Goal: Find specific page/section: Find specific page/section

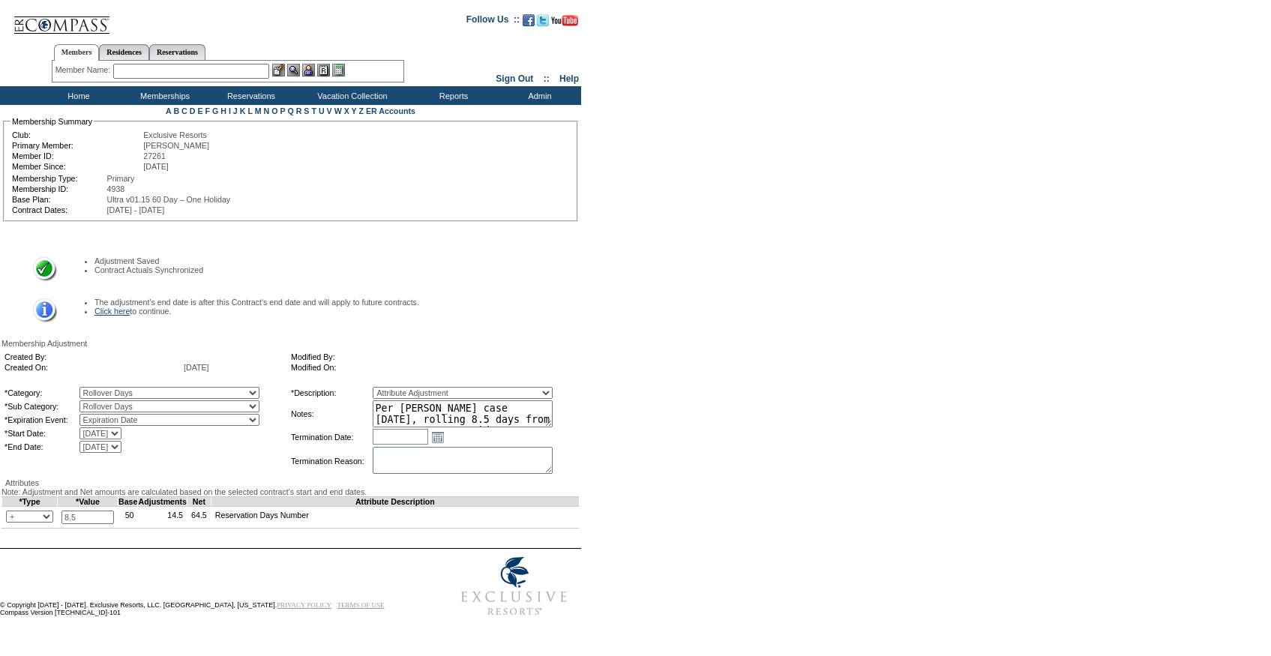
click at [125, 307] on link "Click here" at bounding box center [111, 311] width 35 height 9
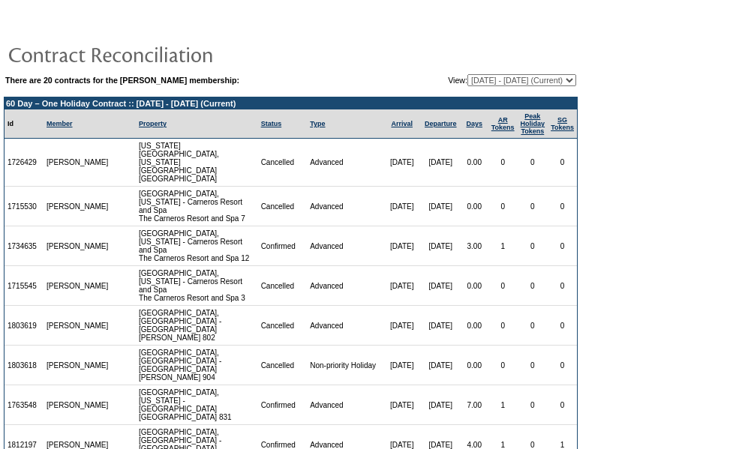
click at [467, 75] on select "12/29/08 - 01/31/10 02/01/10 - 01/31/11 02/01/11 - 01/31/12 02/01/12 - 01/31/13…" at bounding box center [521, 80] width 109 height 12
select select "120259"
click at [467, 75] on select "12/29/08 - 01/31/10 02/01/10 - 01/31/11 02/01/11 - 01/31/12 02/01/12 - 01/31/13…" at bounding box center [521, 80] width 109 height 12
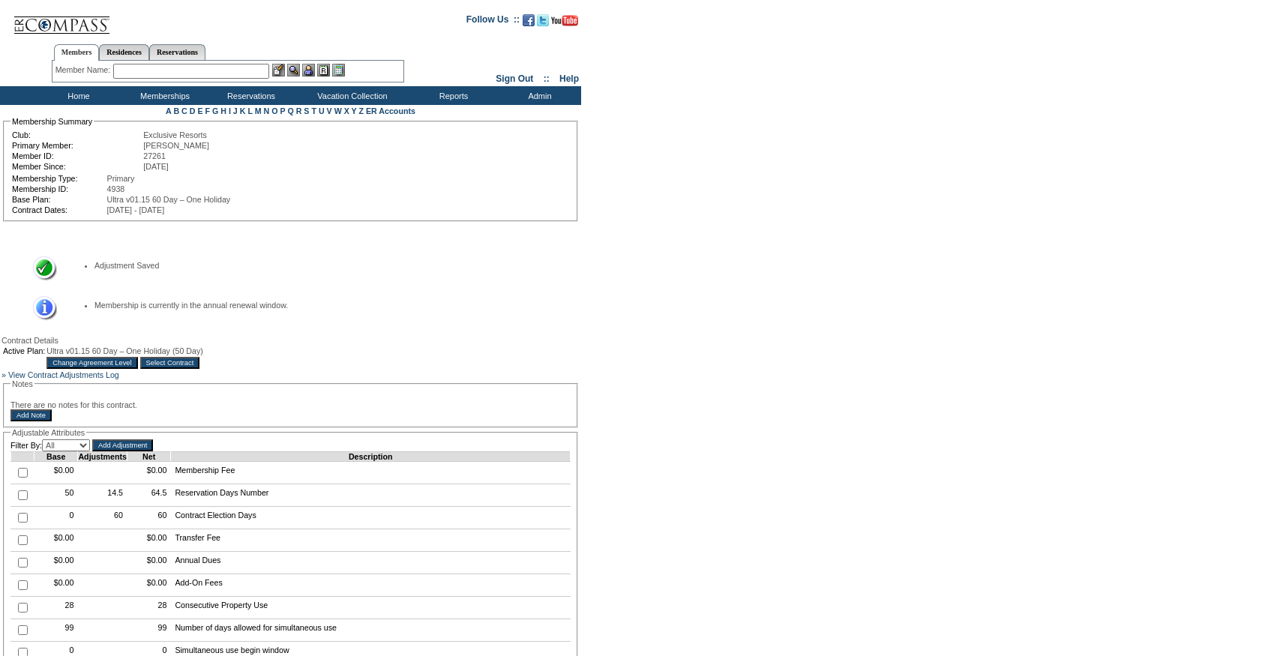
click at [200, 368] on input "Select Contract" at bounding box center [170, 363] width 60 height 12
